Goal: Task Accomplishment & Management: Use online tool/utility

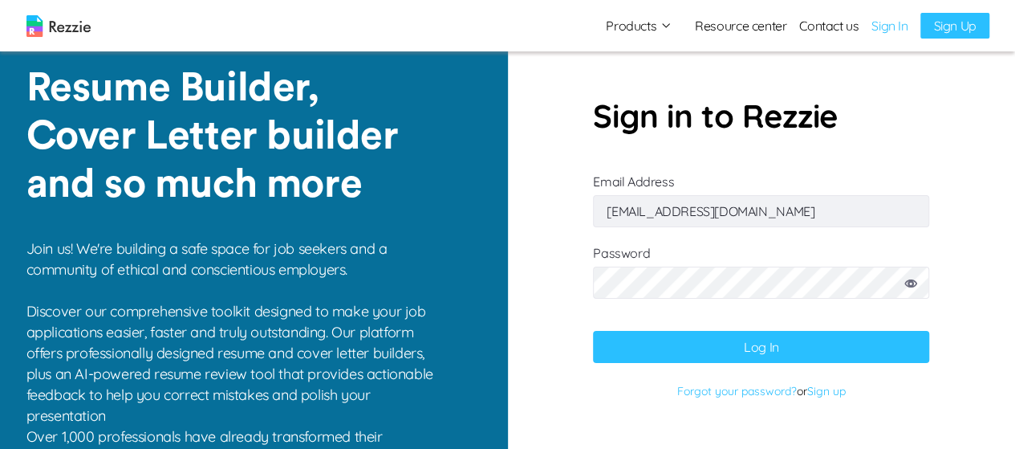
click at [779, 345] on button "Log In" at bounding box center [761, 347] width 336 height 32
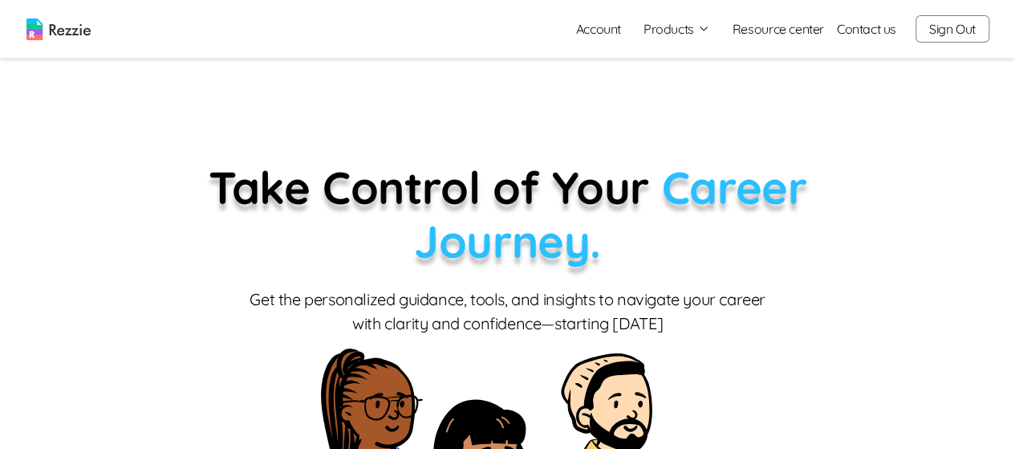
click at [706, 29] on icon "button" at bounding box center [704, 28] width 13 height 13
click at [685, 95] on link "AI Resume Review" at bounding box center [694, 92] width 197 height 32
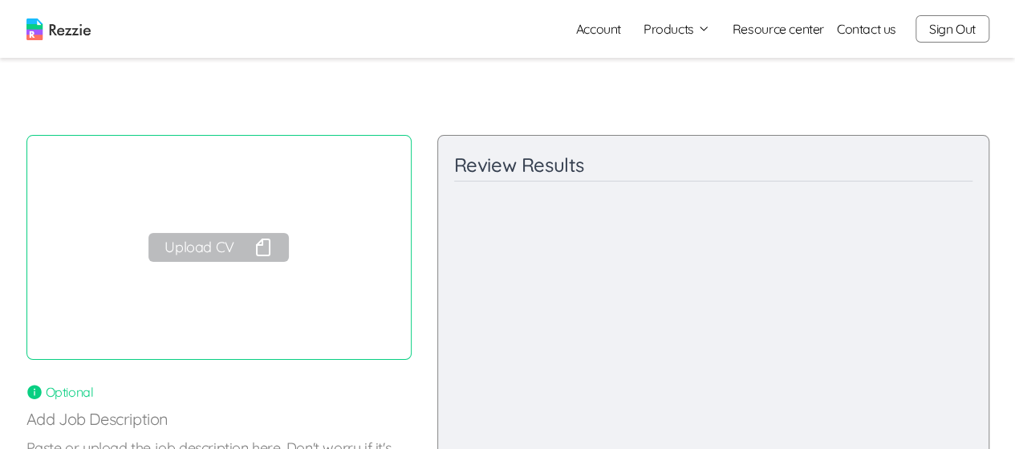
click at [212, 247] on button "Upload CV" at bounding box center [218, 247] width 140 height 29
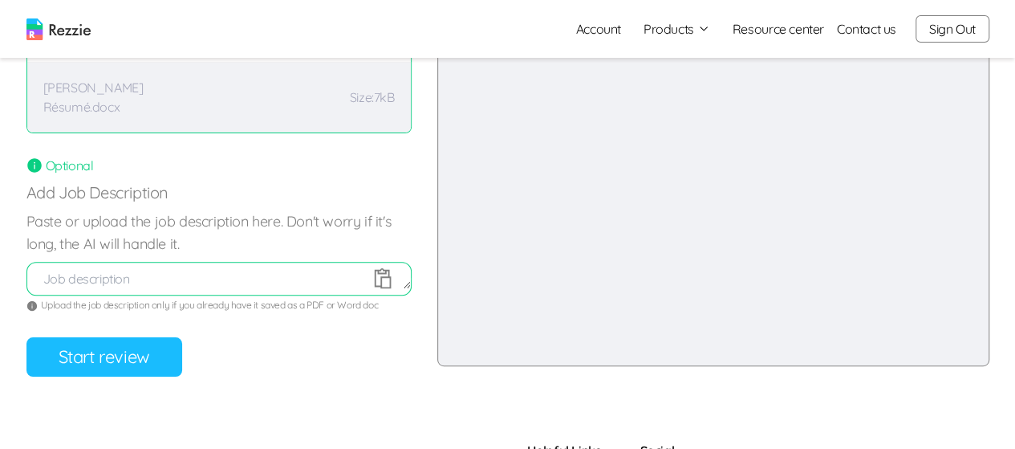
scroll to position [227, 0]
click at [121, 369] on button "Start review" at bounding box center [104, 355] width 156 height 39
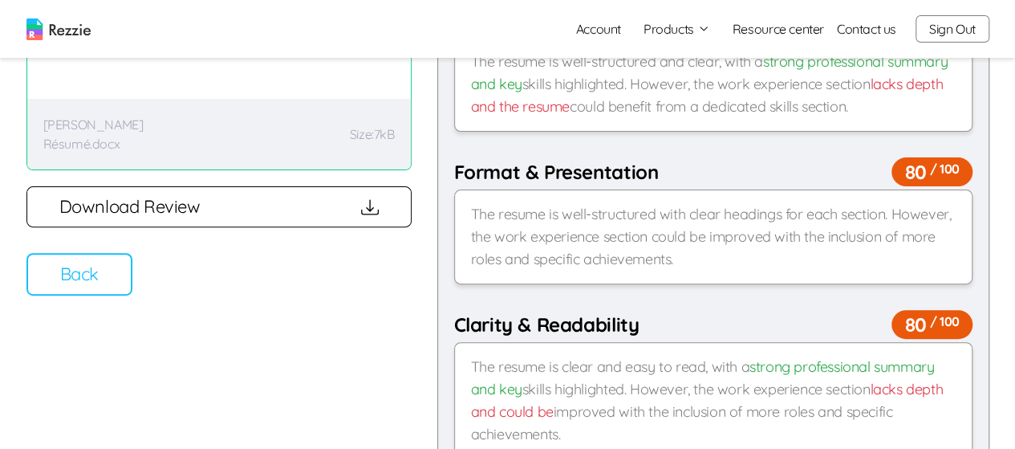
scroll to position [189, 0]
click at [87, 292] on button "Back" at bounding box center [79, 275] width 106 height 43
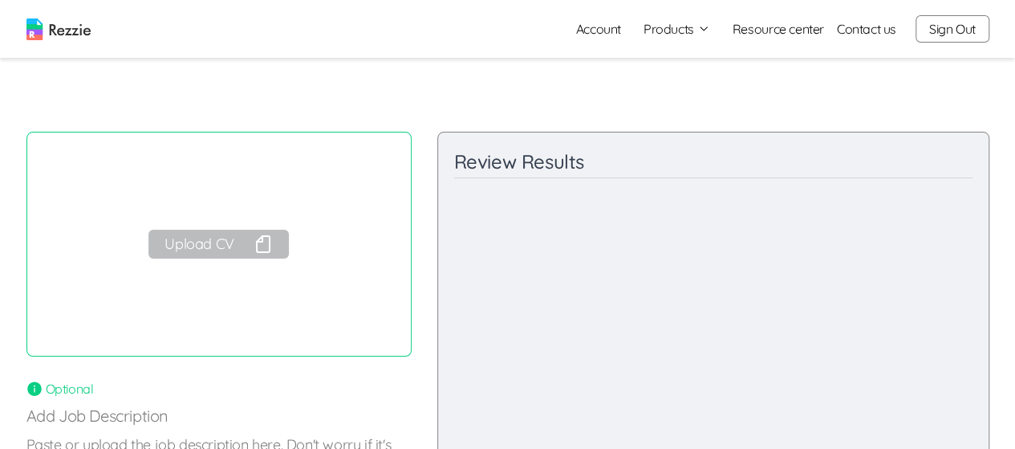
scroll to position [0, 0]
click at [946, 25] on button "Sign Out" at bounding box center [953, 28] width 74 height 27
